Goal: Information Seeking & Learning: Learn about a topic

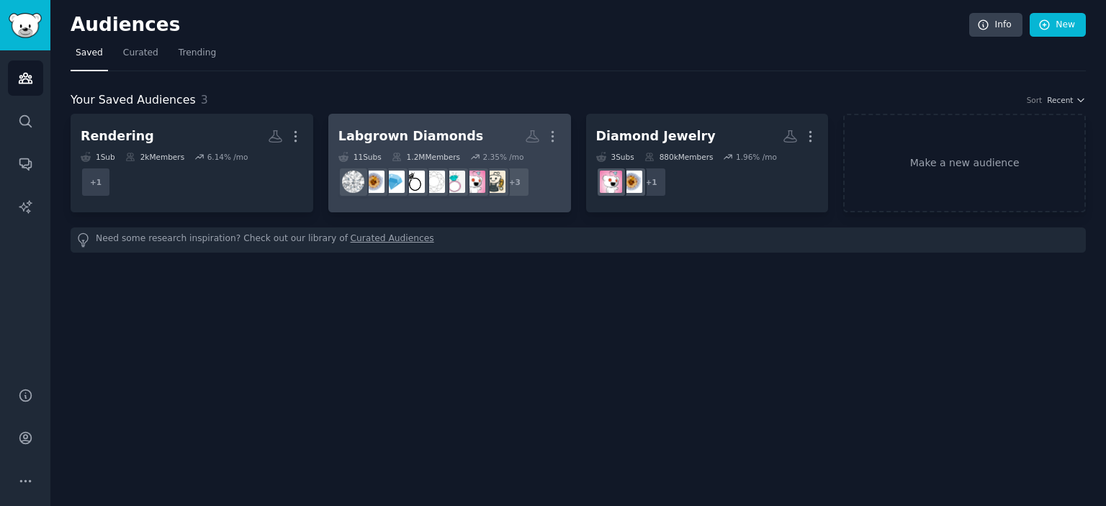
click at [483, 153] on div "2.35 % /mo" at bounding box center [503, 157] width 41 height 10
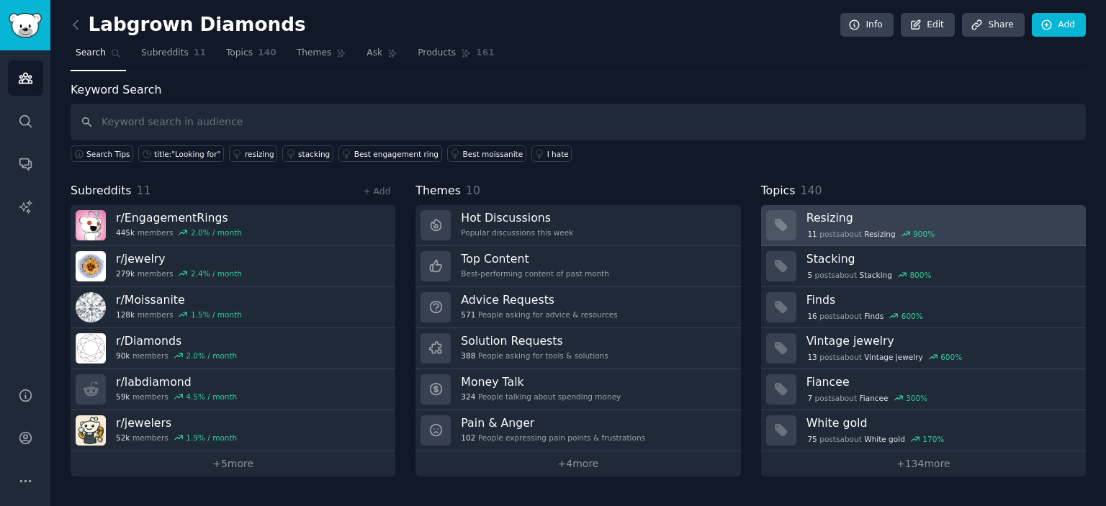
click at [935, 220] on h3 "Resizing" at bounding box center [940, 217] width 269 height 15
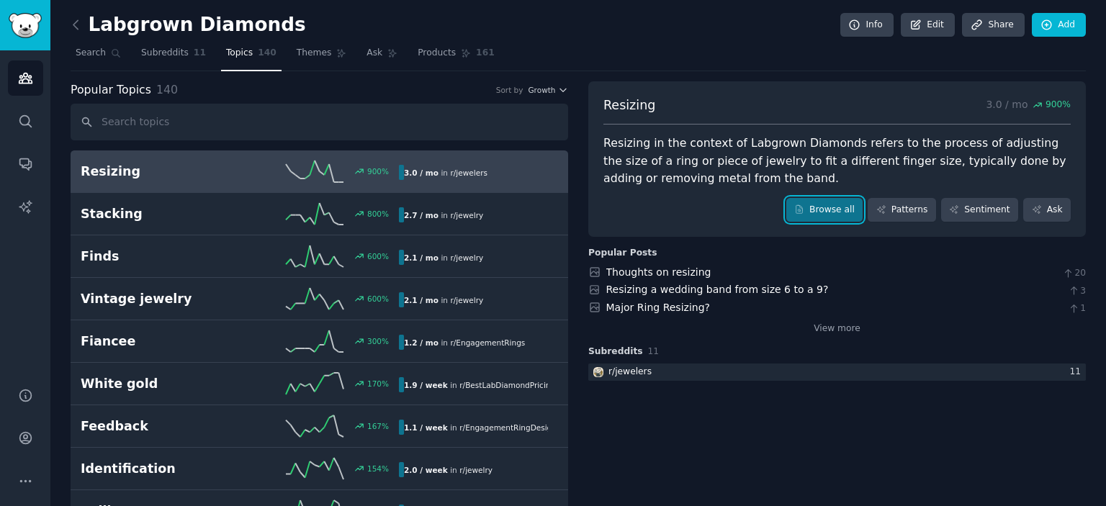
click at [849, 209] on link "Browse all" at bounding box center [824, 210] width 77 height 24
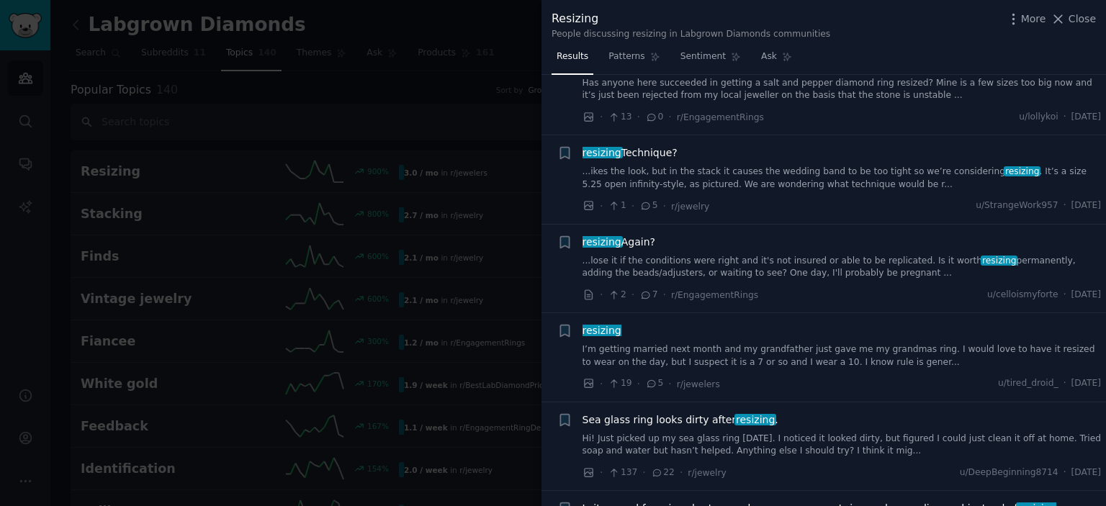
scroll to position [556, 0]
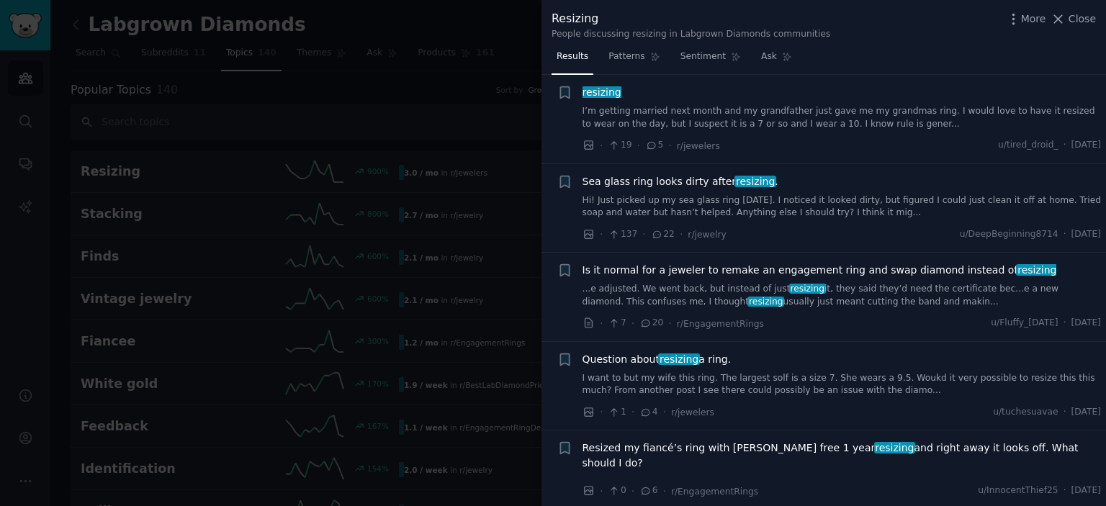
click at [542, 323] on li "+ Is it normal for a jeweler to remake an engagement ring and swap diamond inst…" at bounding box center [823, 297] width 564 height 89
click at [1078, 22] on span "Close" at bounding box center [1081, 19] width 27 height 15
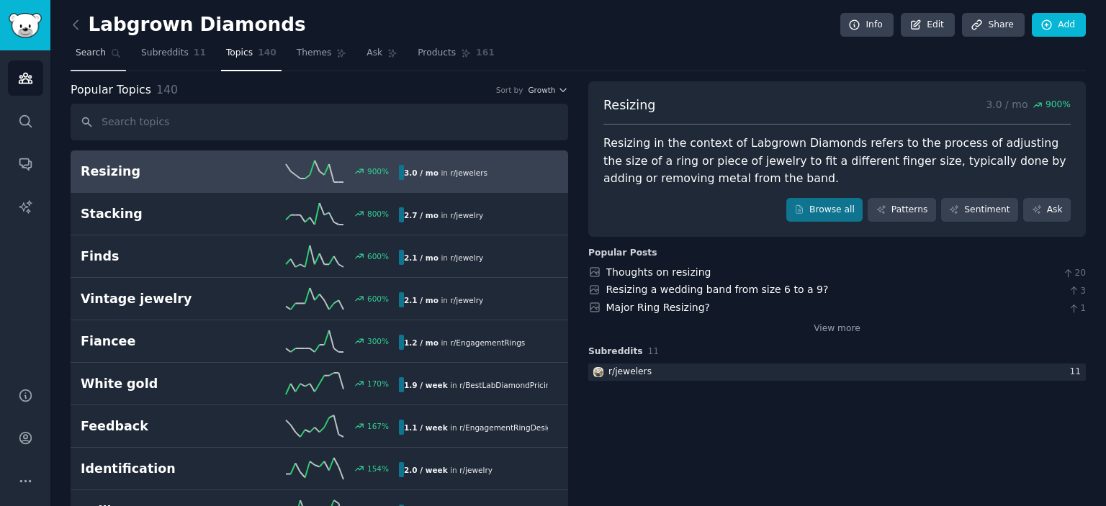
click at [72, 53] on link "Search" at bounding box center [98, 57] width 55 height 30
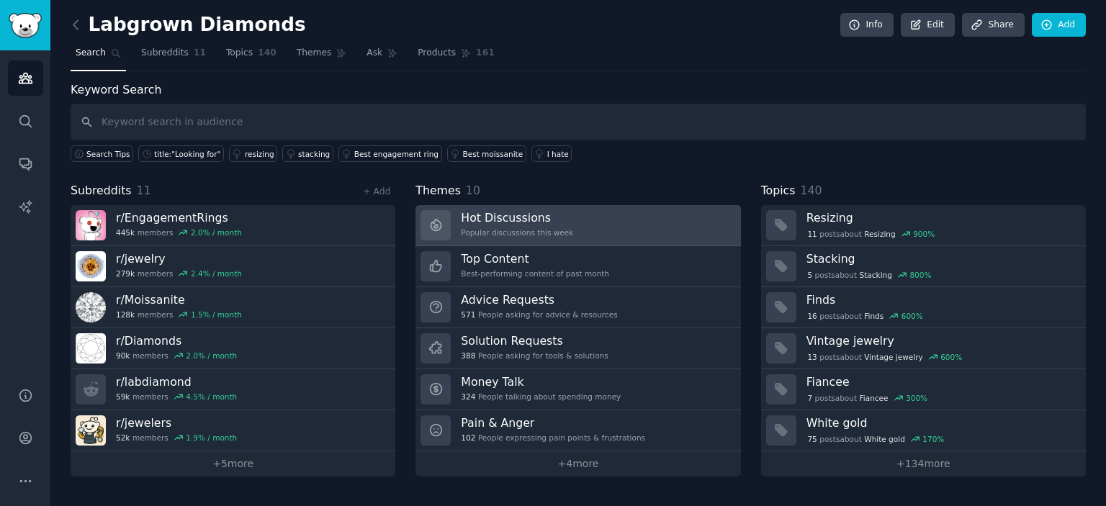
click at [500, 215] on h3 "Hot Discussions" at bounding box center [517, 217] width 112 height 15
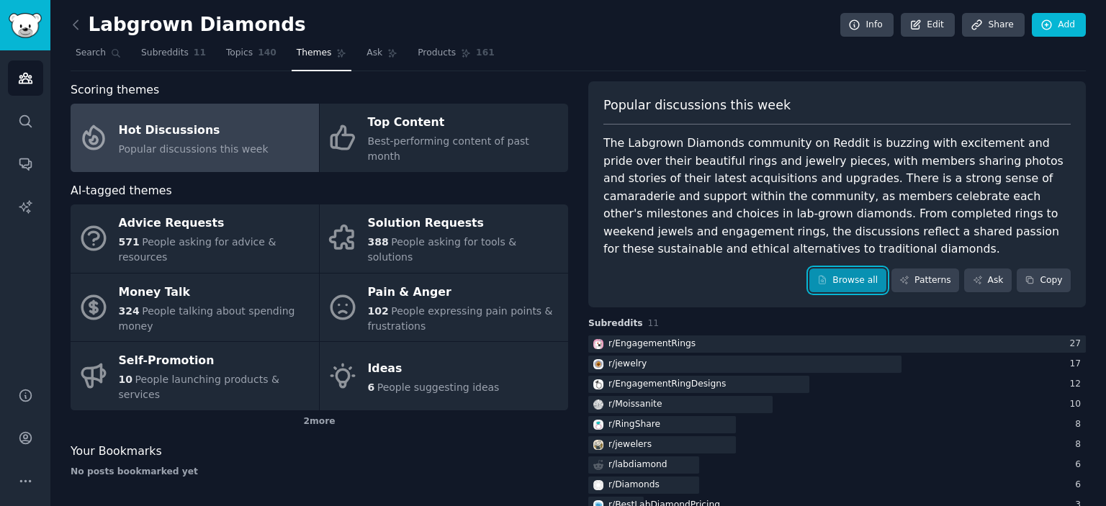
click at [867, 268] on link "Browse all" at bounding box center [847, 280] width 77 height 24
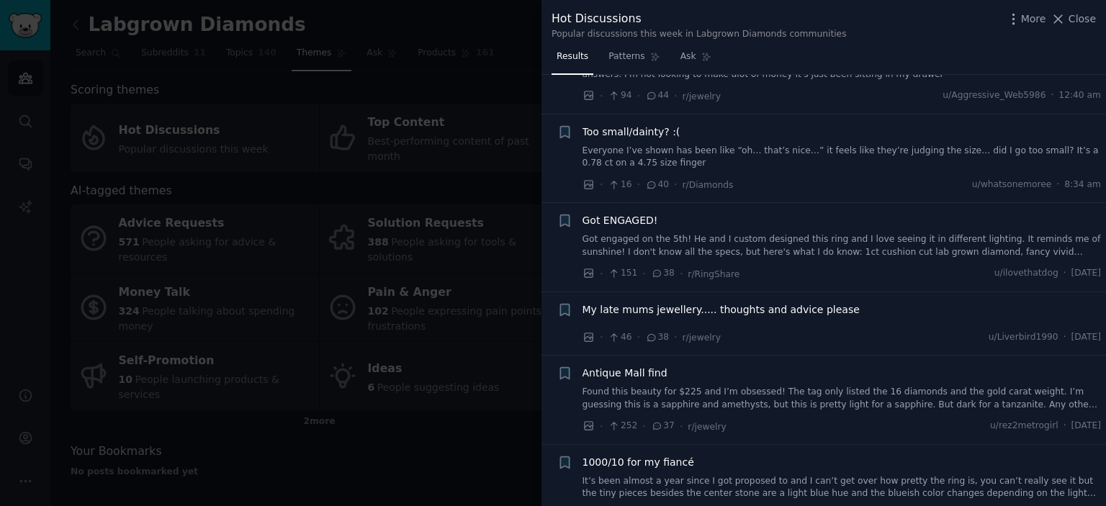
scroll to position [1430, 0]
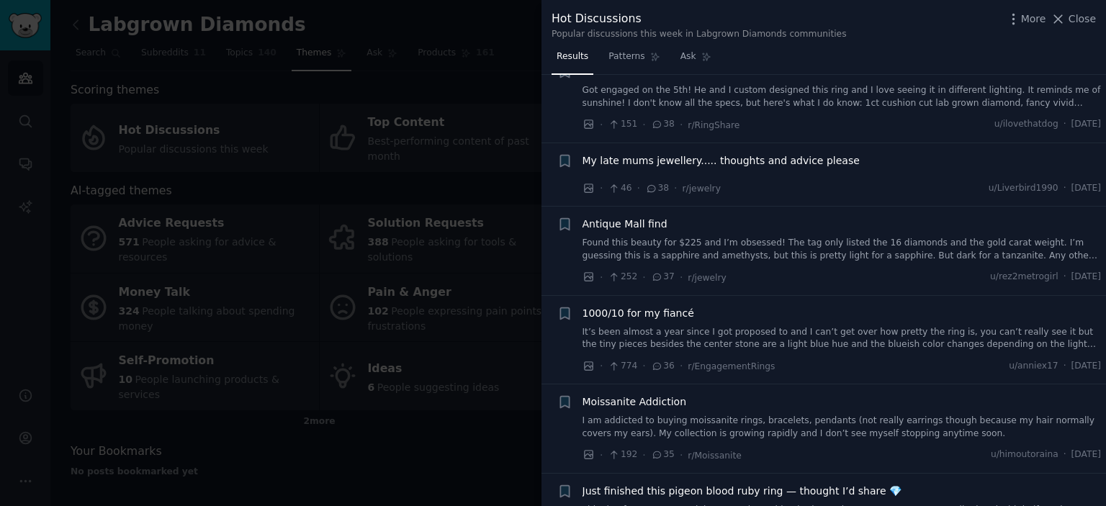
click at [484, 393] on div at bounding box center [553, 253] width 1106 height 506
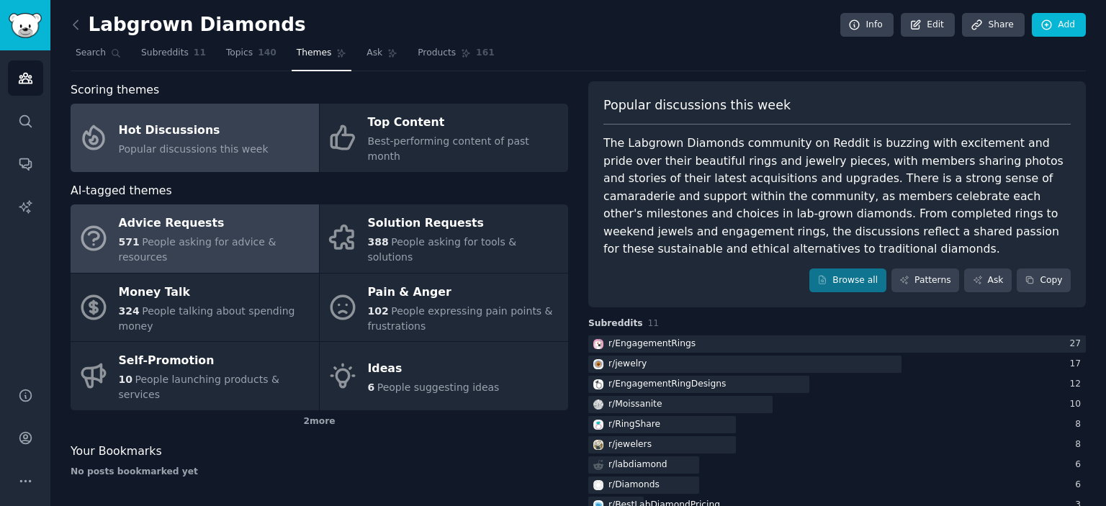
click at [239, 236] on span "People asking for advice & resources" at bounding box center [198, 249] width 158 height 27
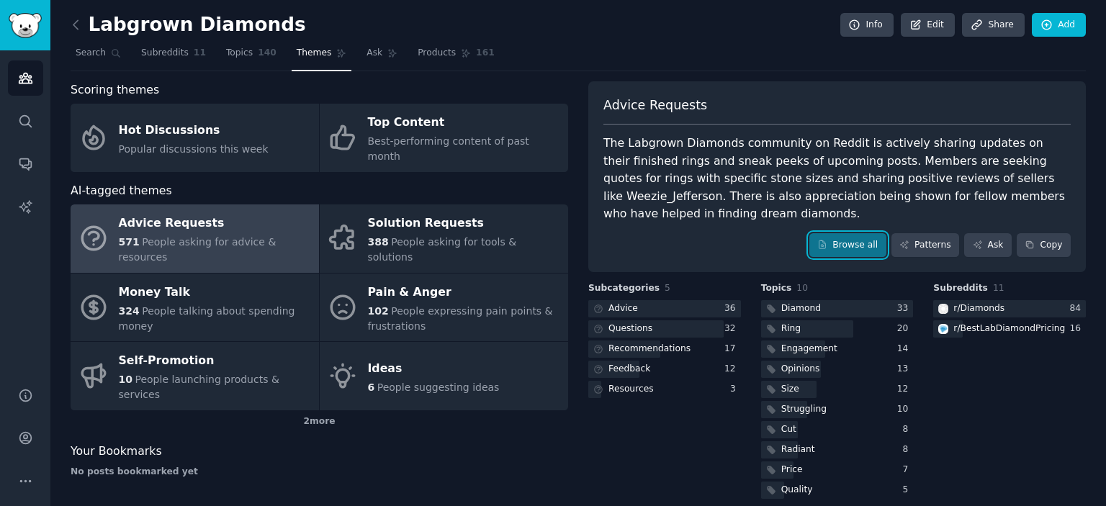
click at [854, 233] on link "Browse all" at bounding box center [847, 245] width 77 height 24
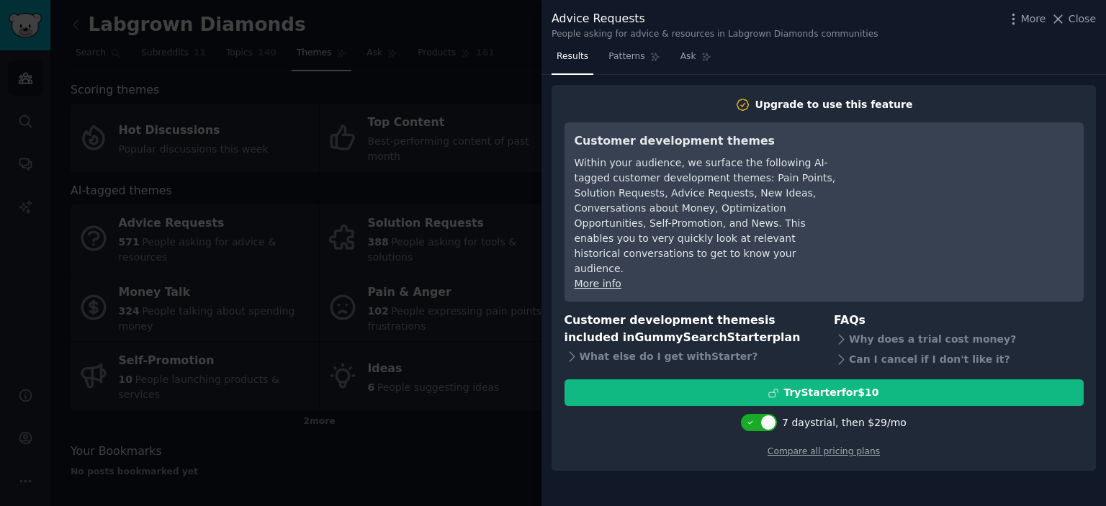
click at [433, 436] on div at bounding box center [553, 253] width 1106 height 506
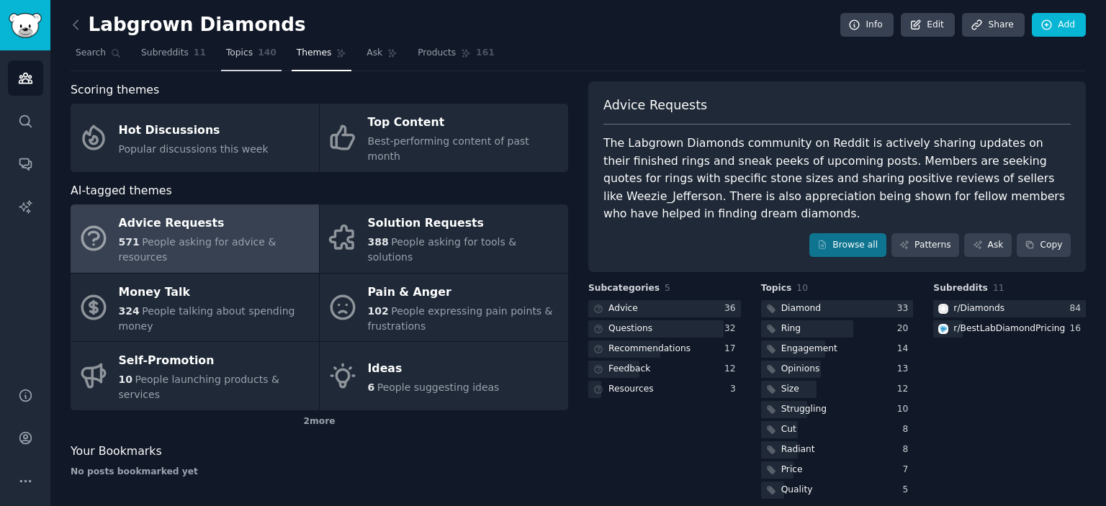
click at [236, 55] on span "Topics" at bounding box center [239, 53] width 27 height 13
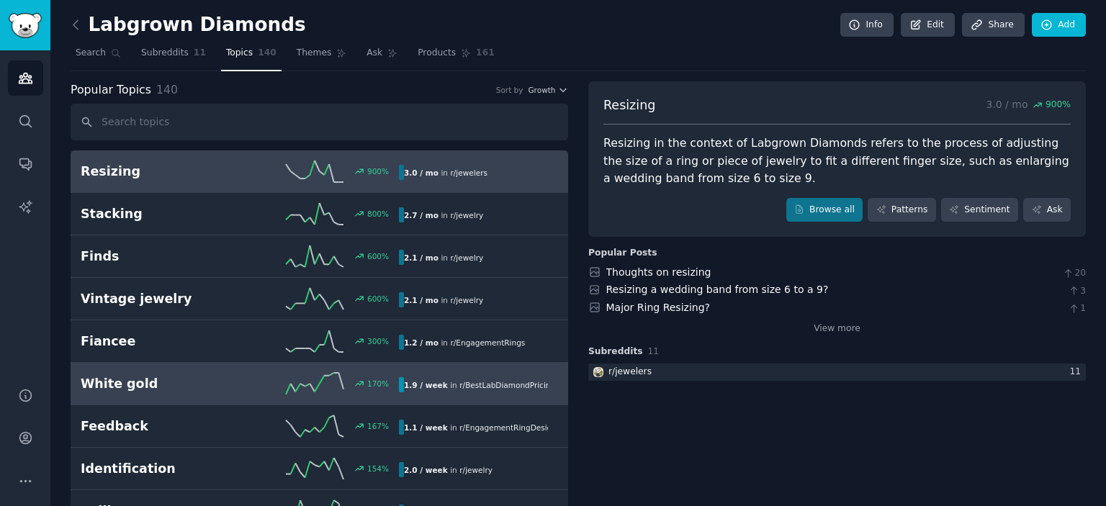
scroll to position [79, 0]
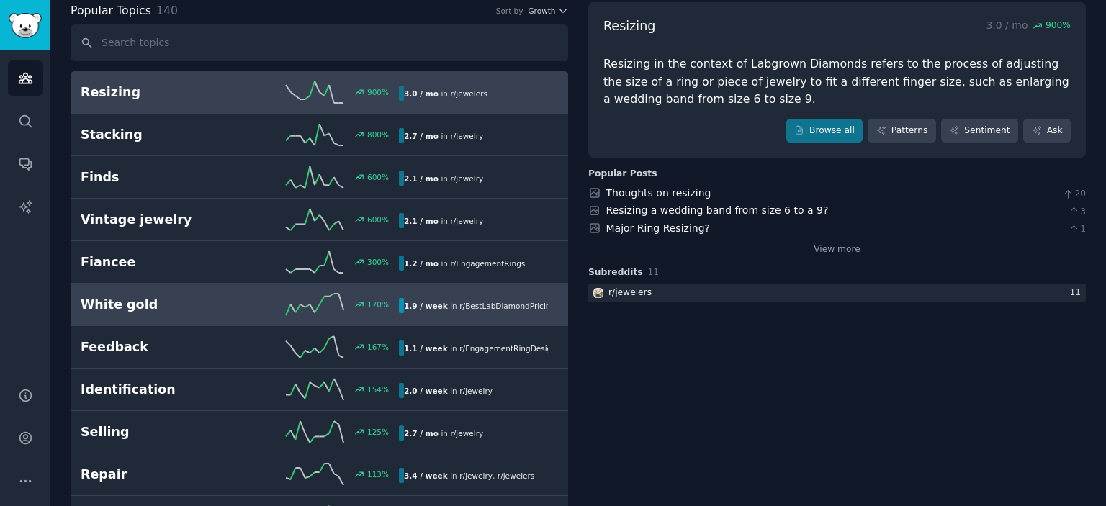
click at [157, 307] on h2 "White gold" at bounding box center [160, 305] width 159 height 18
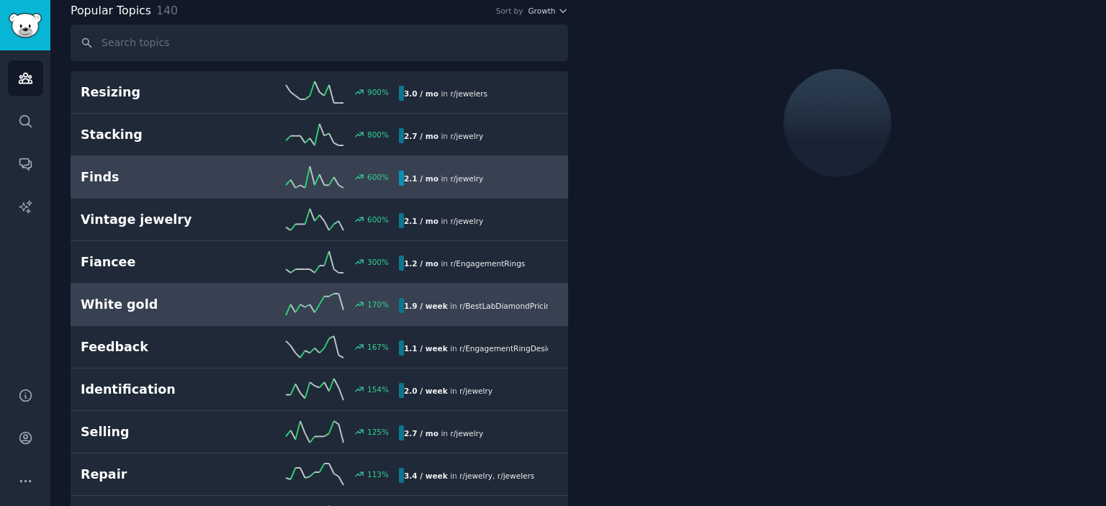
click at [142, 181] on h2 "Finds" at bounding box center [160, 177] width 159 height 18
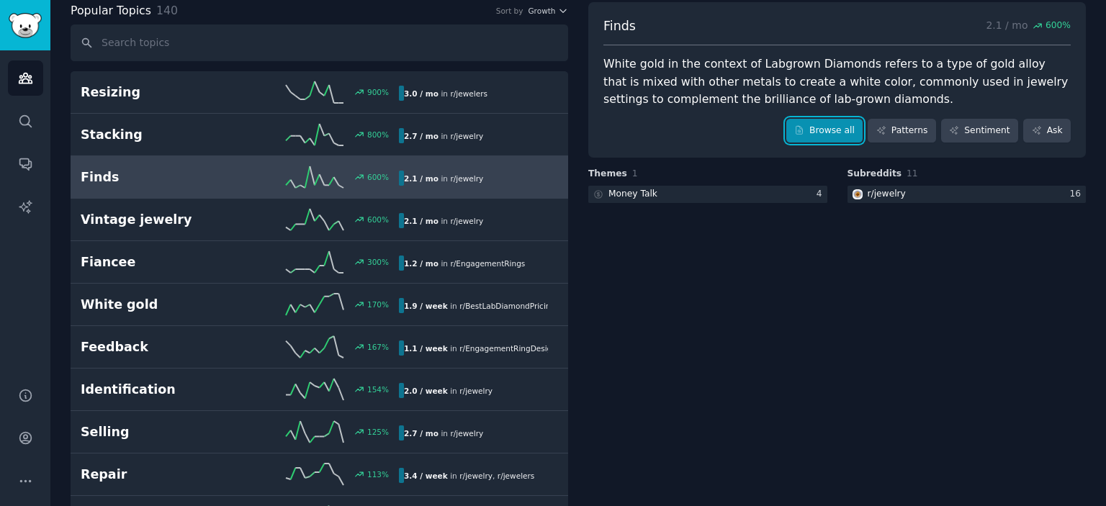
click at [834, 137] on link "Browse all" at bounding box center [824, 131] width 77 height 24
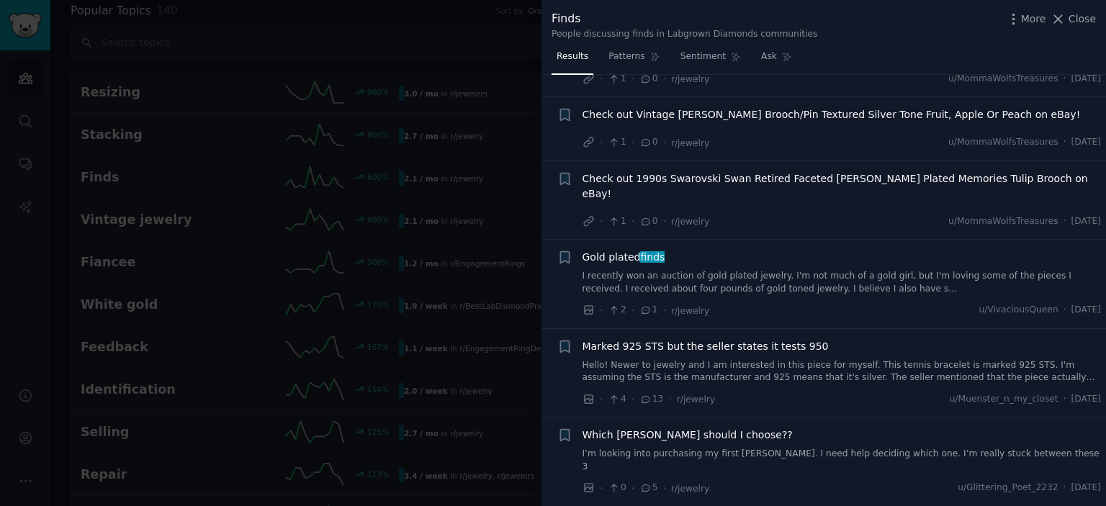
scroll to position [953, 0]
